Goal: Find specific page/section: Find specific page/section

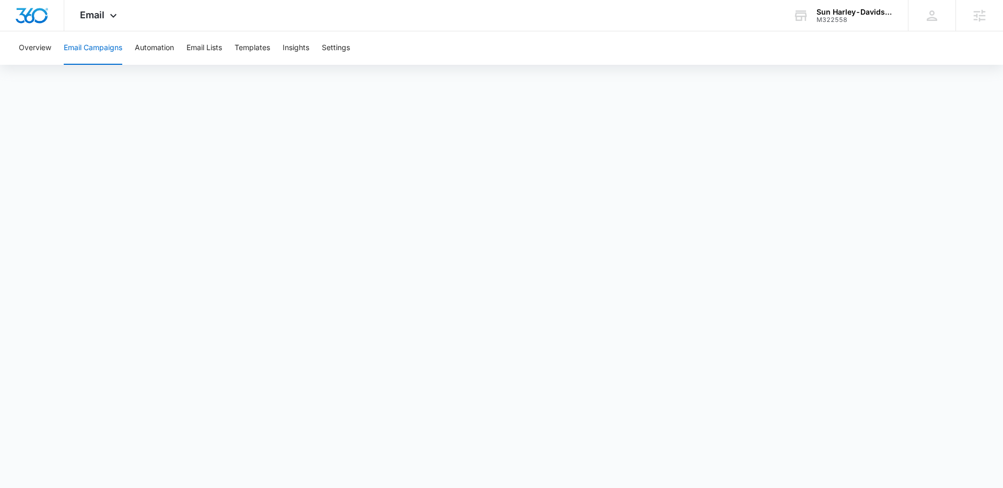
click at [814, 51] on div "Overview Email Campaigns Automation Email Lists Templates Insights Settings" at bounding box center [502, 47] width 978 height 33
click at [829, 11] on div "Sun Harley-Davidson" at bounding box center [854, 12] width 76 height 8
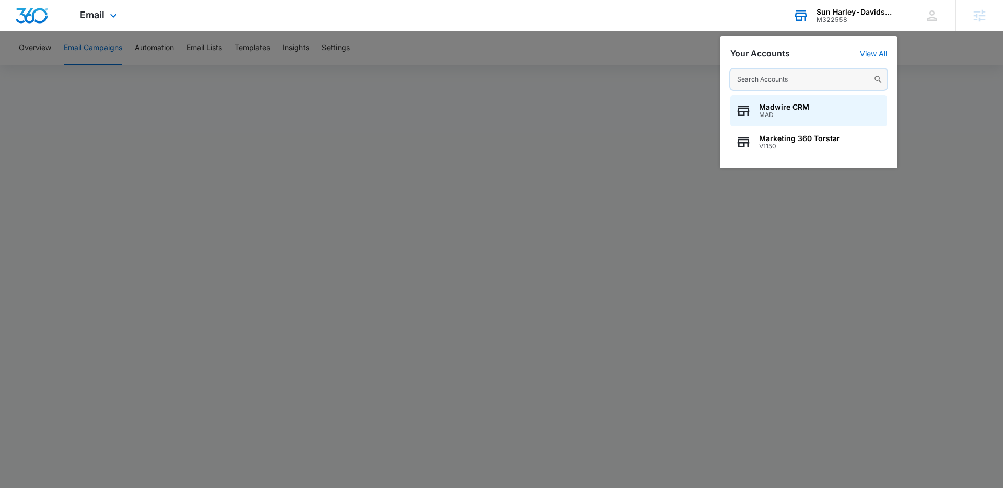
click at [772, 78] on input "text" at bounding box center [808, 79] width 157 height 21
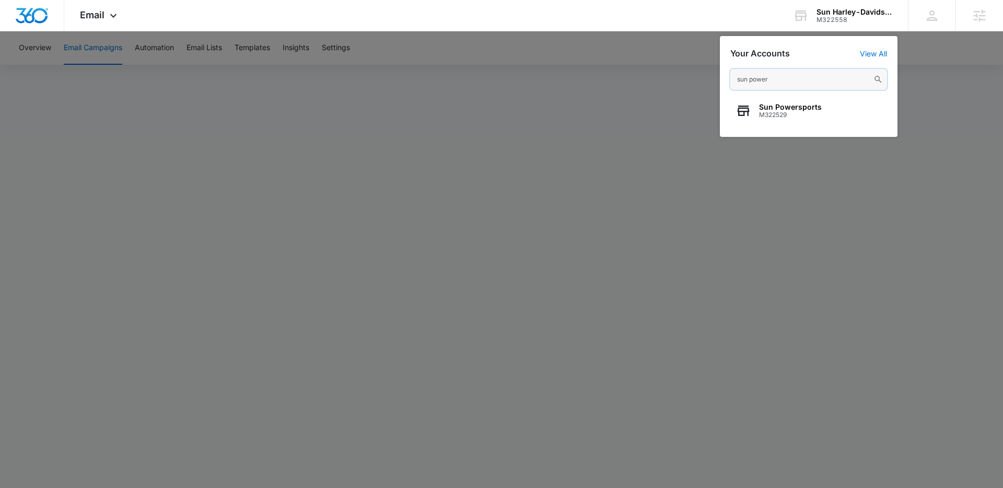
type input "sun power"
click at [759, 116] on span "M322529" at bounding box center [790, 114] width 63 height 7
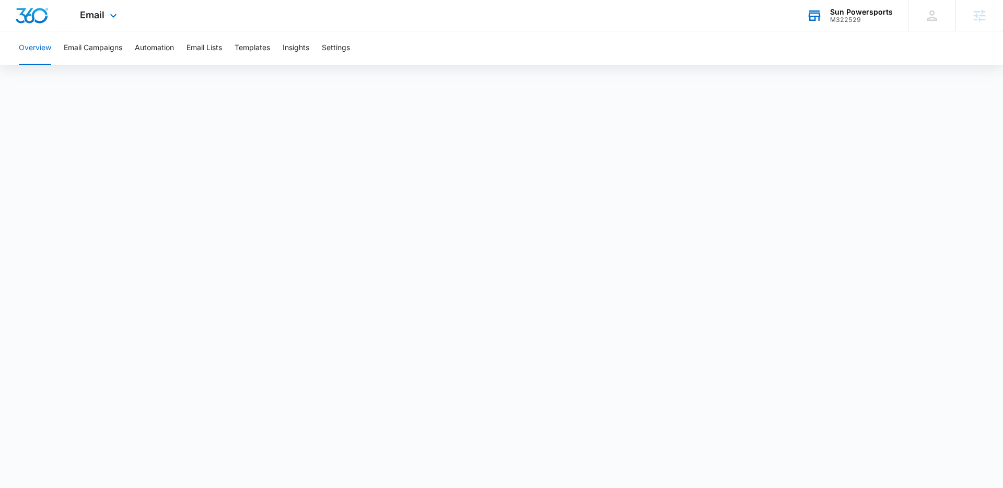
click at [822, 11] on icon at bounding box center [814, 16] width 16 height 16
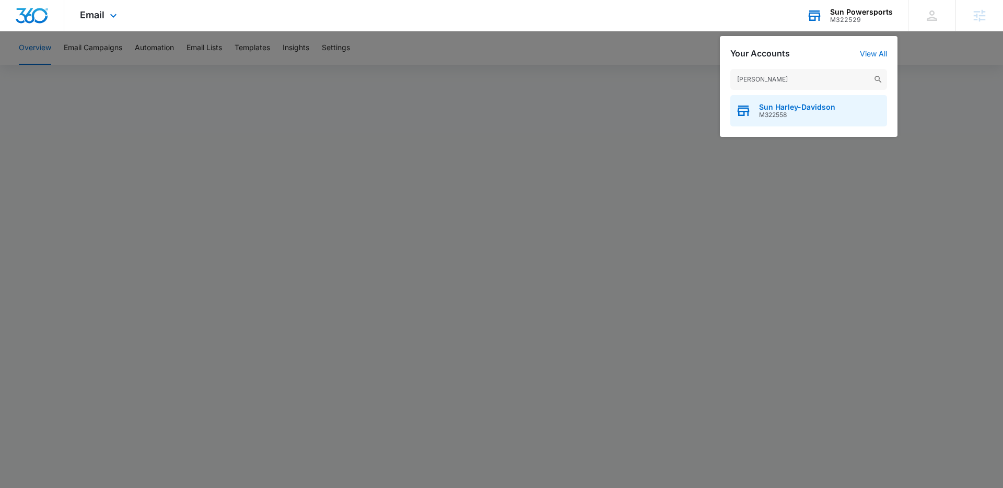
type input "[PERSON_NAME]"
click at [783, 117] on span "M322558" at bounding box center [797, 114] width 76 height 7
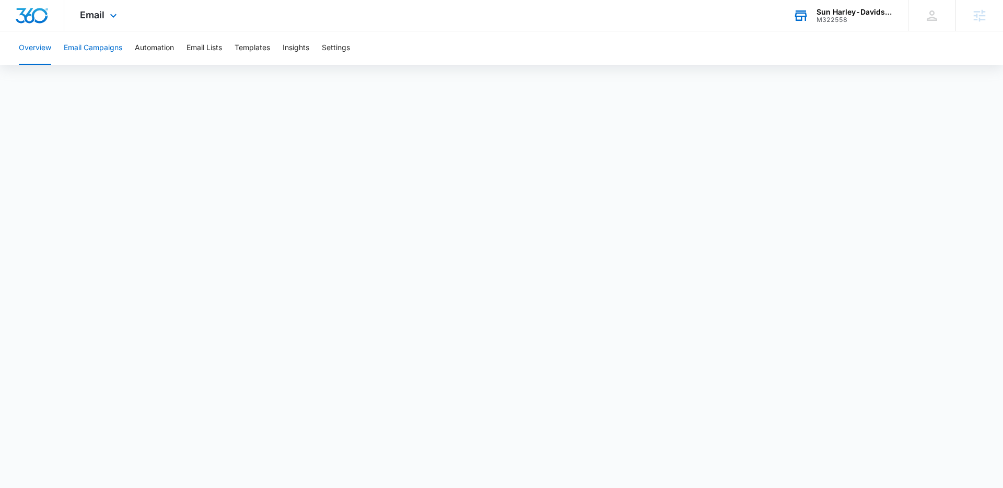
click at [96, 48] on button "Email Campaigns" at bounding box center [93, 47] width 58 height 33
